Goal: Transaction & Acquisition: Download file/media

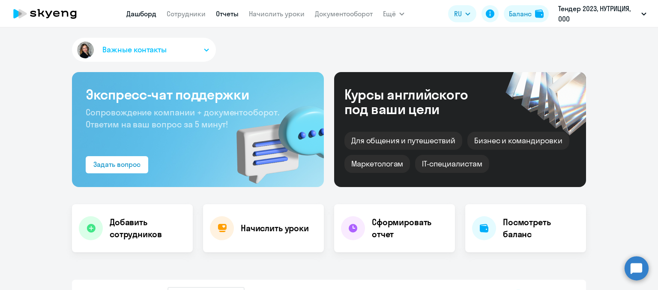
click at [227, 15] on link "Отчеты" at bounding box center [227, 13] width 23 height 9
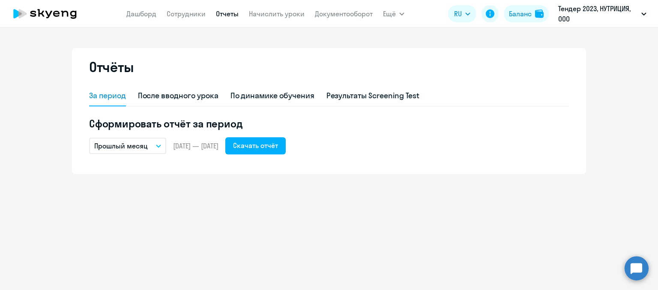
click at [142, 140] on button "Прошлый месяц" at bounding box center [127, 146] width 77 height 16
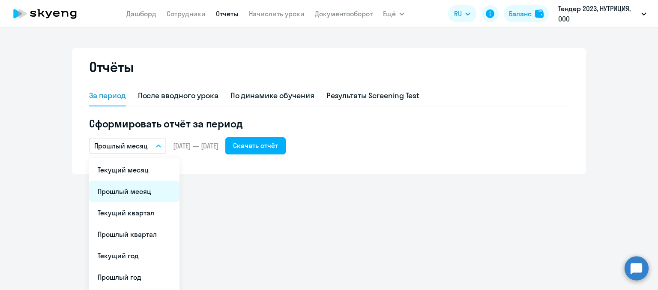
click at [142, 189] on li "Прошлый месяц" at bounding box center [134, 190] width 90 height 21
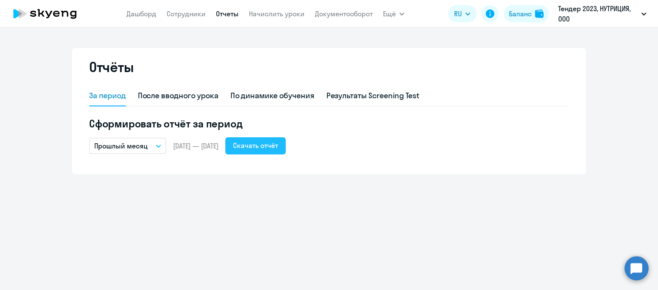
click at [278, 149] on div "Скачать отчёт" at bounding box center [255, 145] width 45 height 10
click at [630, 158] on ng-component "Отчёты За период После вводного урока По динамике обучения Результаты Screening…" at bounding box center [329, 111] width 658 height 126
click at [278, 91] on div "По динамике обучения" at bounding box center [272, 95] width 84 height 11
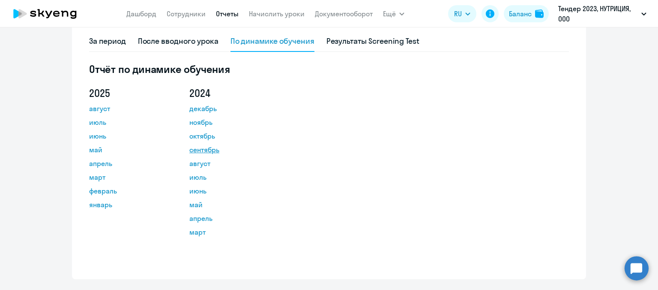
scroll to position [73, 0]
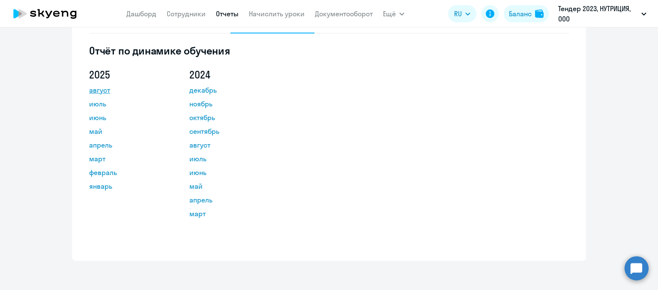
click at [98, 92] on link "август" at bounding box center [127, 90] width 77 height 10
